Goal: Task Accomplishment & Management: Use online tool/utility

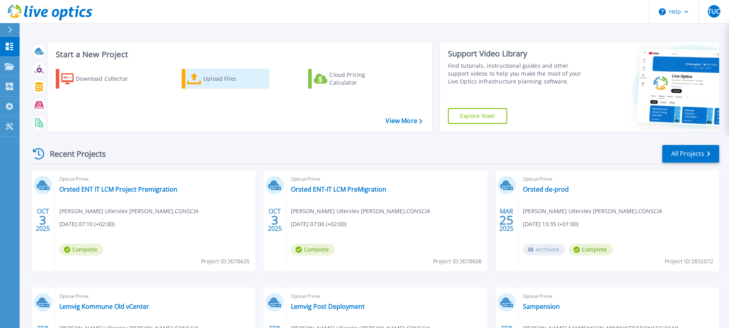
click at [228, 75] on div "Upload Files" at bounding box center [234, 79] width 63 height 16
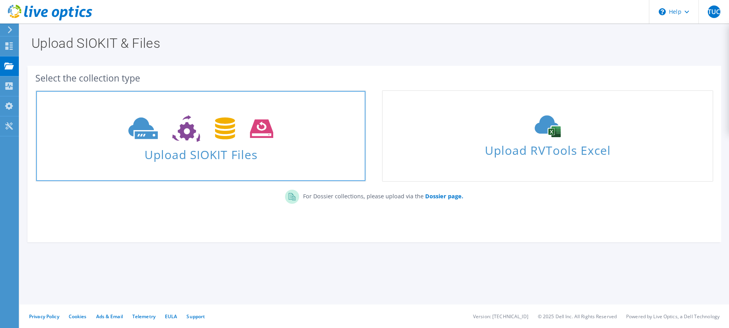
click at [275, 114] on span at bounding box center [200, 127] width 329 height 33
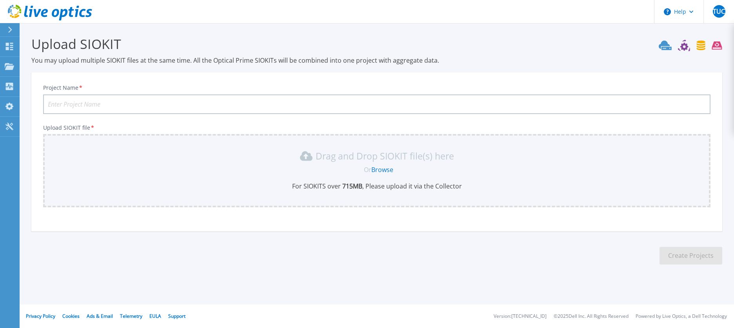
click at [260, 105] on input "Project Name *" at bounding box center [377, 105] width 668 height 20
click at [378, 169] on link "Browse" at bounding box center [383, 170] width 22 height 9
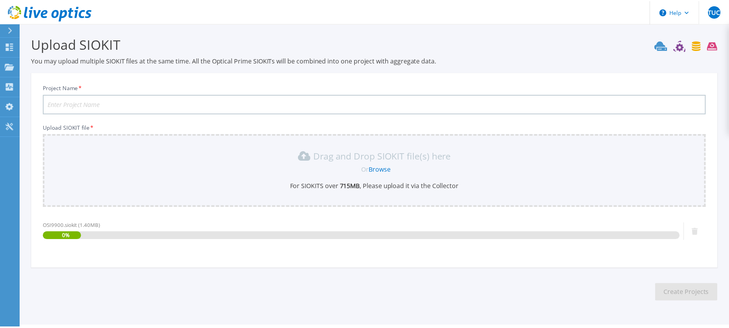
scroll to position [22, 0]
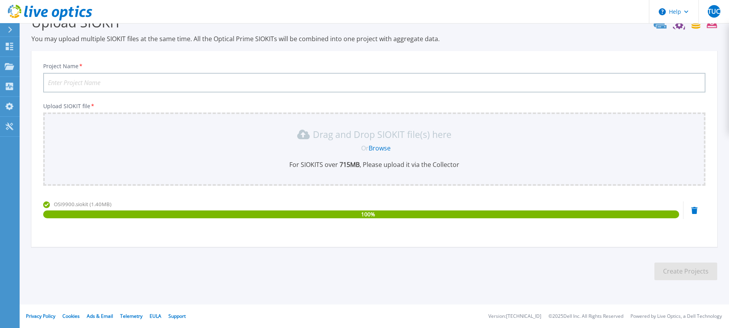
click at [140, 282] on section "Upload SIOKIT You may upload multiple SIOKIT files at the same time. All the Op…" at bounding box center [374, 150] width 709 height 297
click at [146, 81] on input "Project Name *" at bounding box center [374, 83] width 662 height 20
type input "Orsted OT cluster merge"
click at [701, 277] on button "Create Projects" at bounding box center [685, 272] width 63 height 18
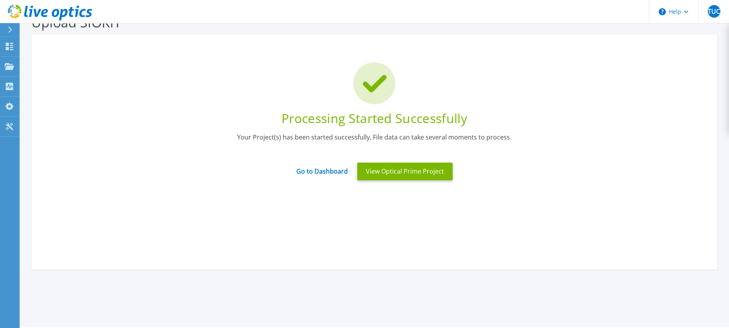
scroll to position [0, 0]
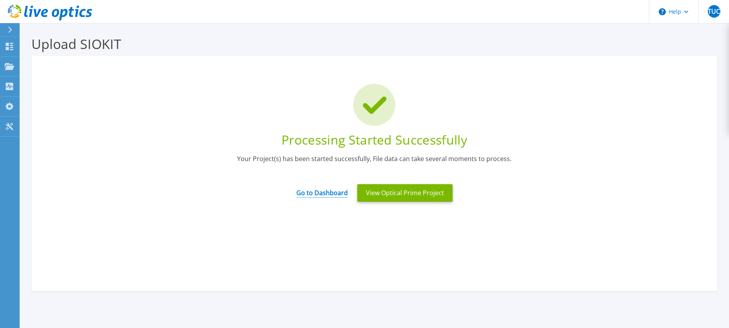
click at [326, 196] on link "Go to Dashboard" at bounding box center [321, 190] width 51 height 15
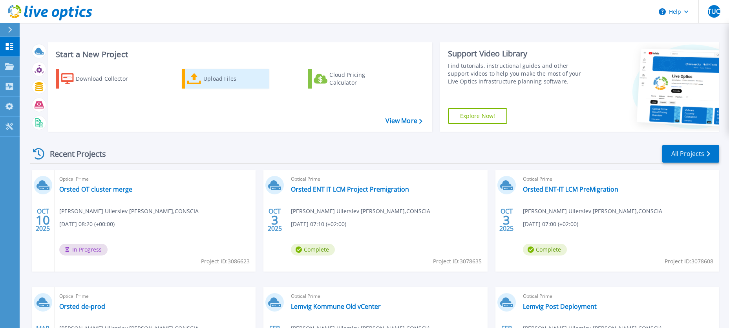
click at [205, 79] on div "Upload Files" at bounding box center [234, 79] width 63 height 16
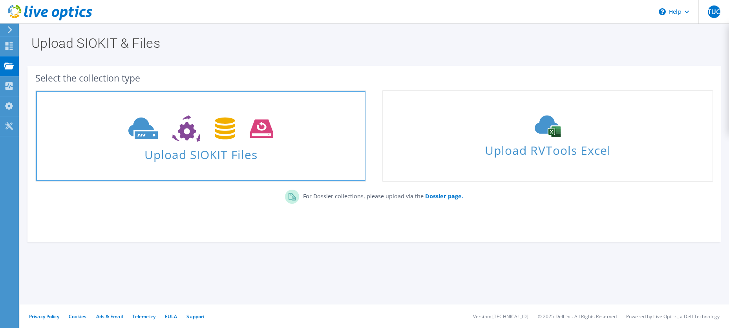
click at [208, 159] on span "Upload SIOKIT Files" at bounding box center [200, 152] width 329 height 17
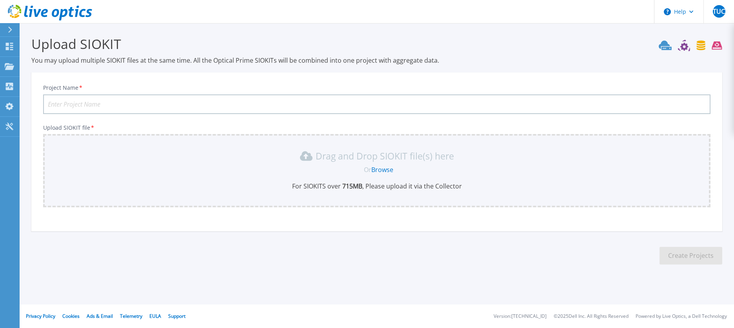
click at [261, 160] on div "Drag and Drop SIOKIT file(s) here" at bounding box center [377, 156] width 658 height 13
drag, startPoint x: 261, startPoint y: 160, endPoint x: 267, endPoint y: 161, distance: 6.0
click at [264, 160] on div "Drag and Drop SIOKIT file(s) here" at bounding box center [377, 156] width 658 height 13
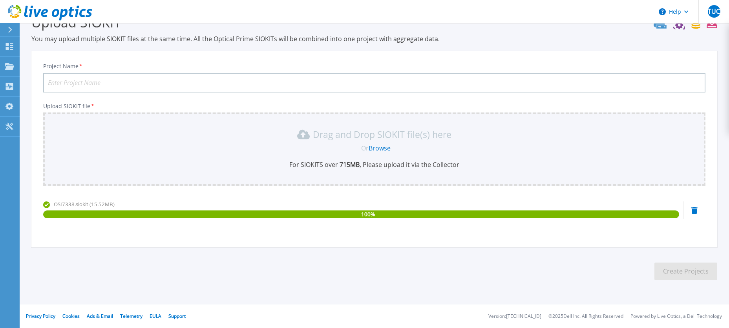
click at [134, 84] on input "Project Name *" at bounding box center [374, 83] width 662 height 20
type input "Orsted DE-prod PreMigration"
click at [670, 270] on button "Create Projects" at bounding box center [685, 272] width 63 height 18
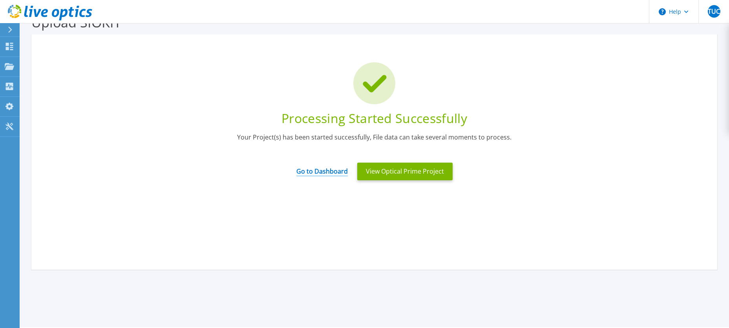
click at [309, 168] on link "Go to Dashboard" at bounding box center [321, 168] width 51 height 15
